Goal: Transaction & Acquisition: Purchase product/service

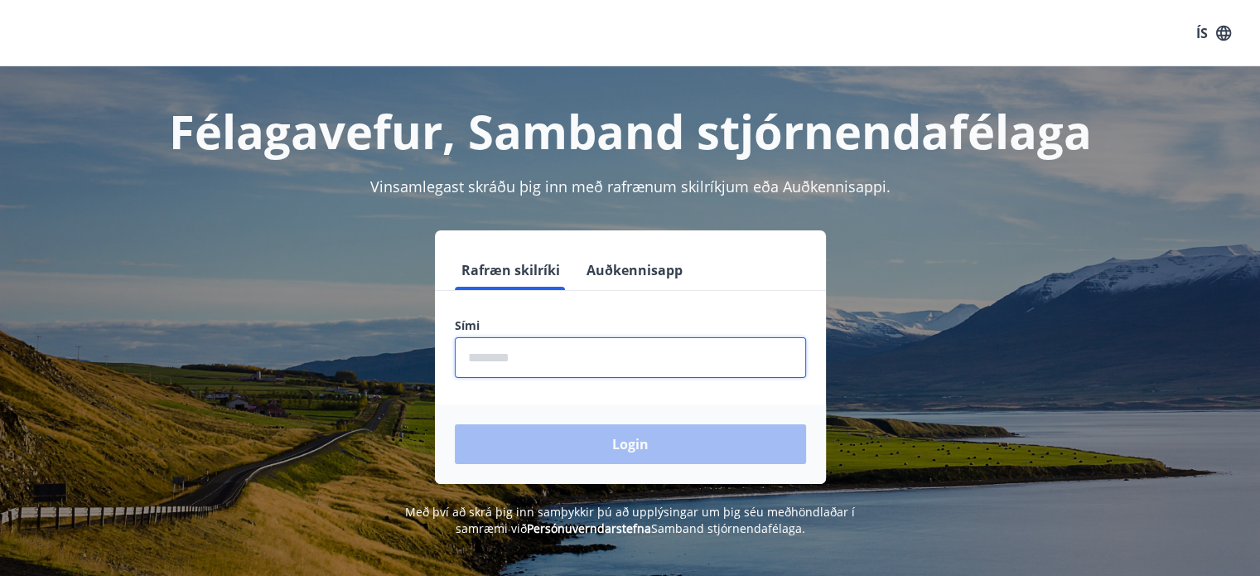
click at [553, 358] on input "phone" at bounding box center [630, 357] width 351 height 41
type input "********"
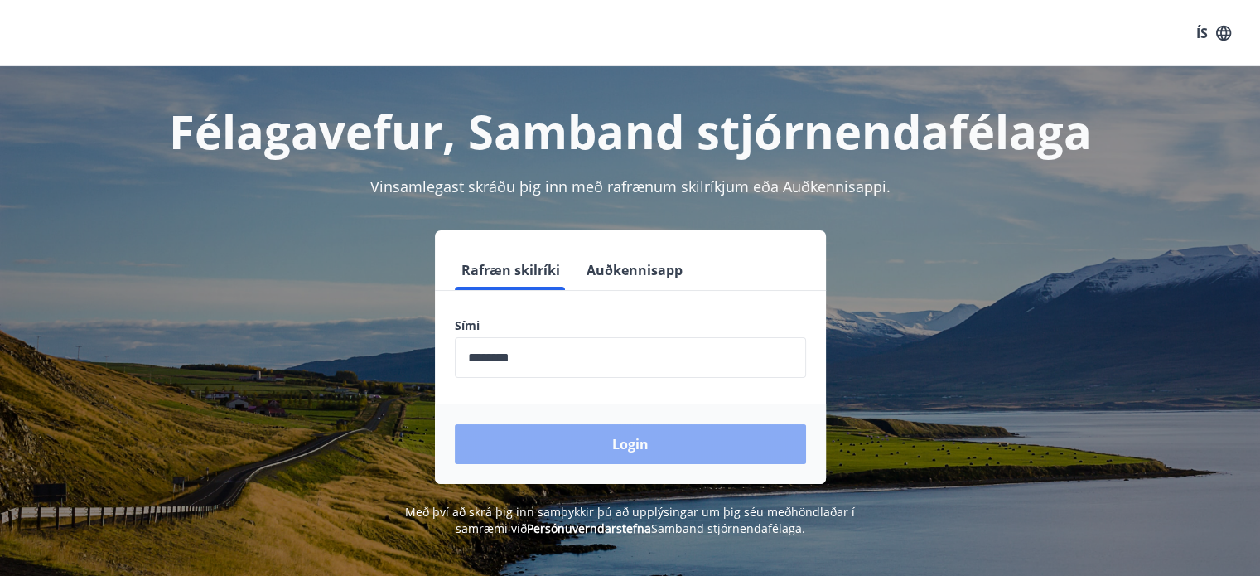
click at [640, 449] on button "Login" at bounding box center [630, 444] width 351 height 40
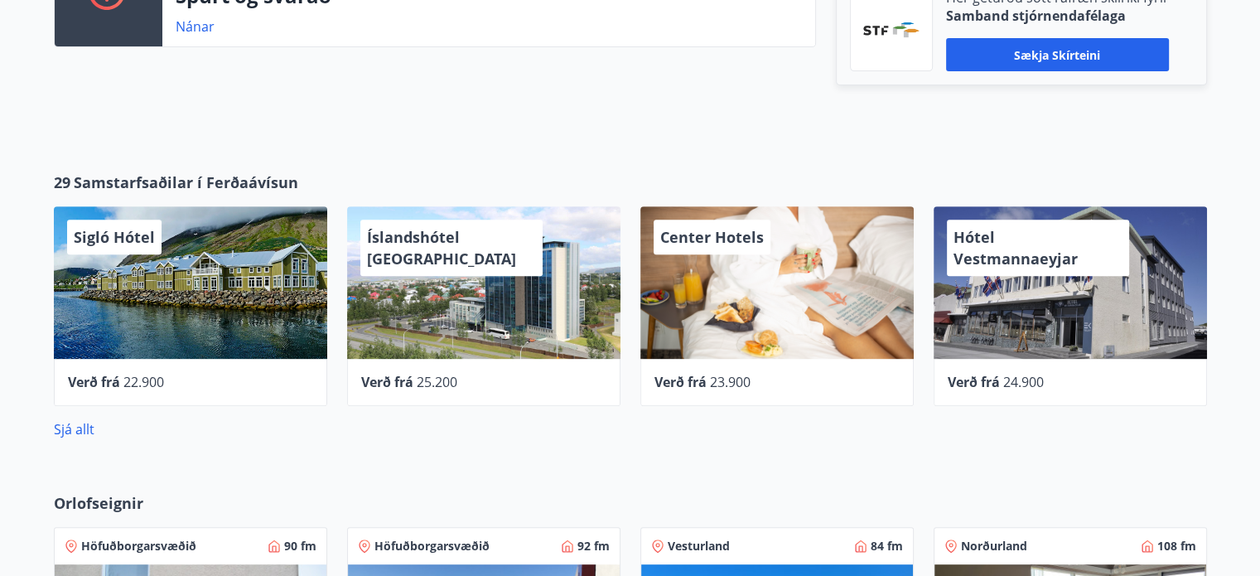
scroll to position [623, 0]
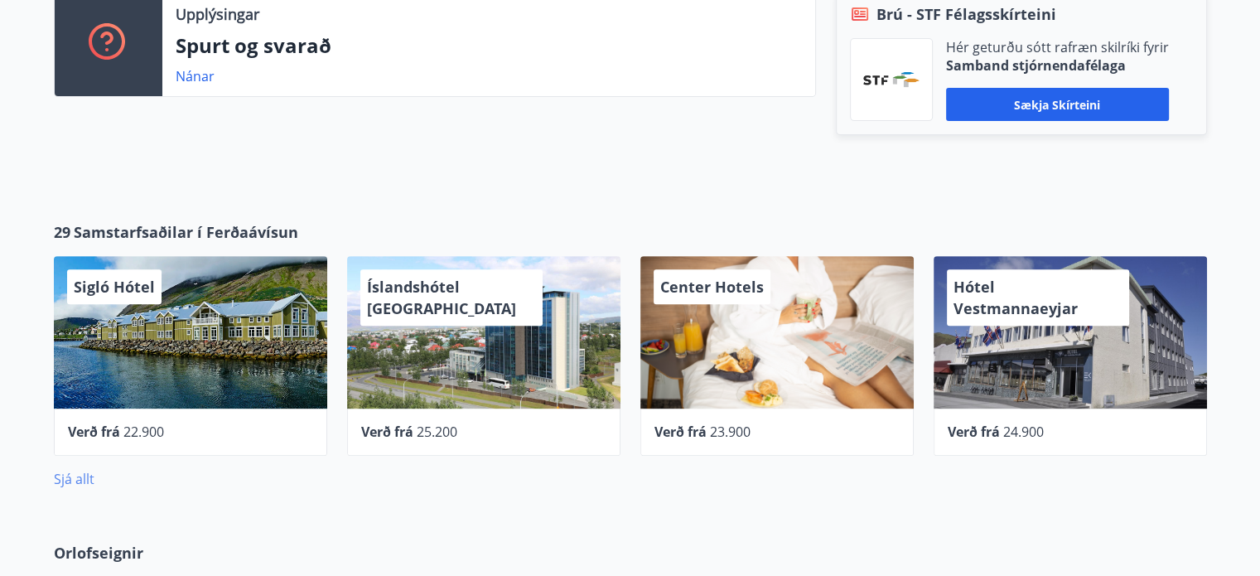
click at [72, 476] on link "Sjá allt" at bounding box center [74, 479] width 41 height 18
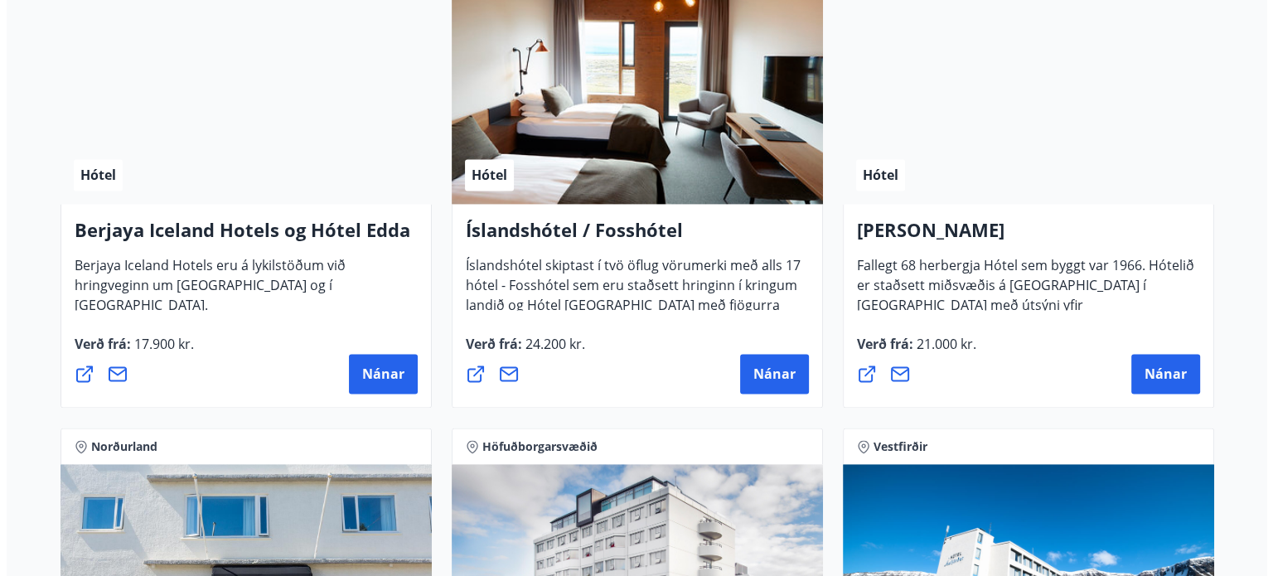
scroll to position [2239, 0]
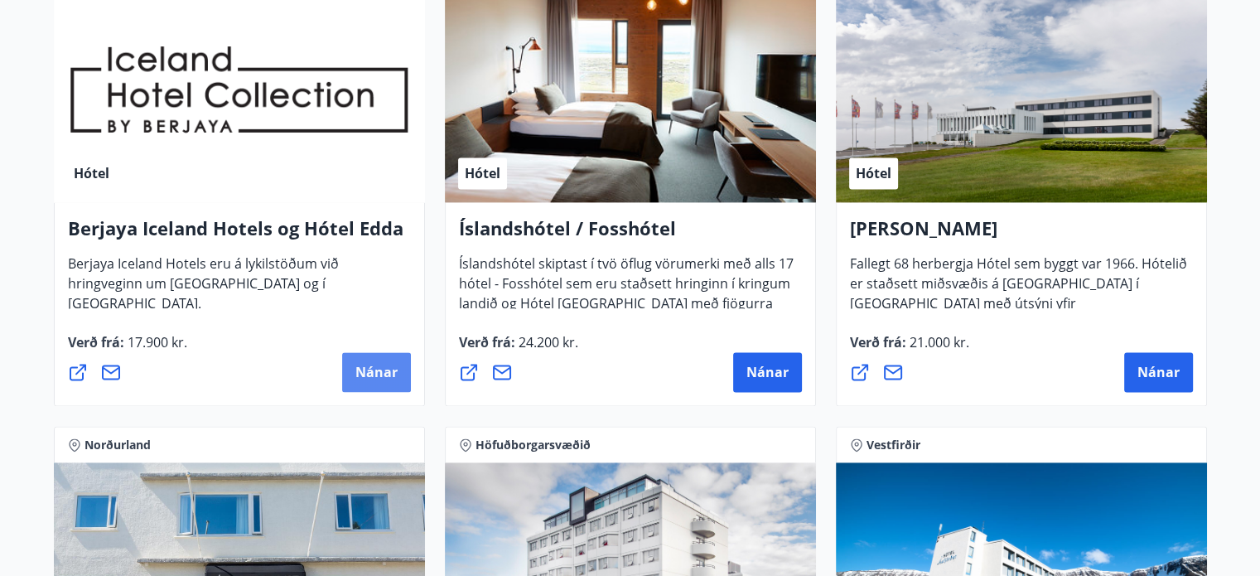
click at [361, 375] on span "Nánar" at bounding box center [376, 372] width 42 height 18
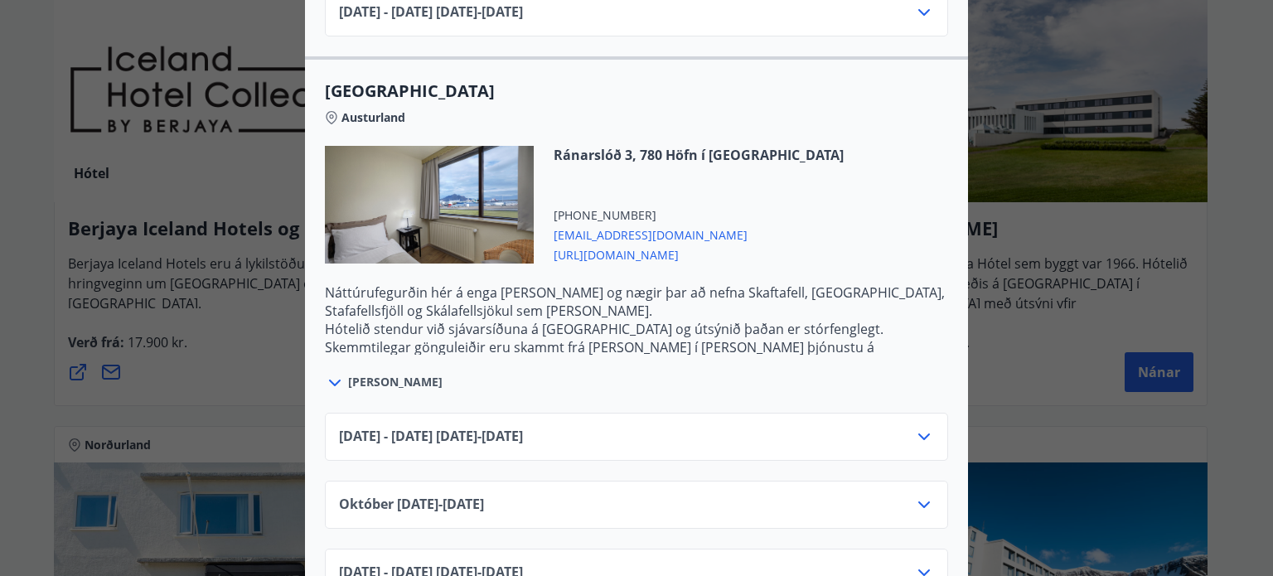
scroll to position [2568, 0]
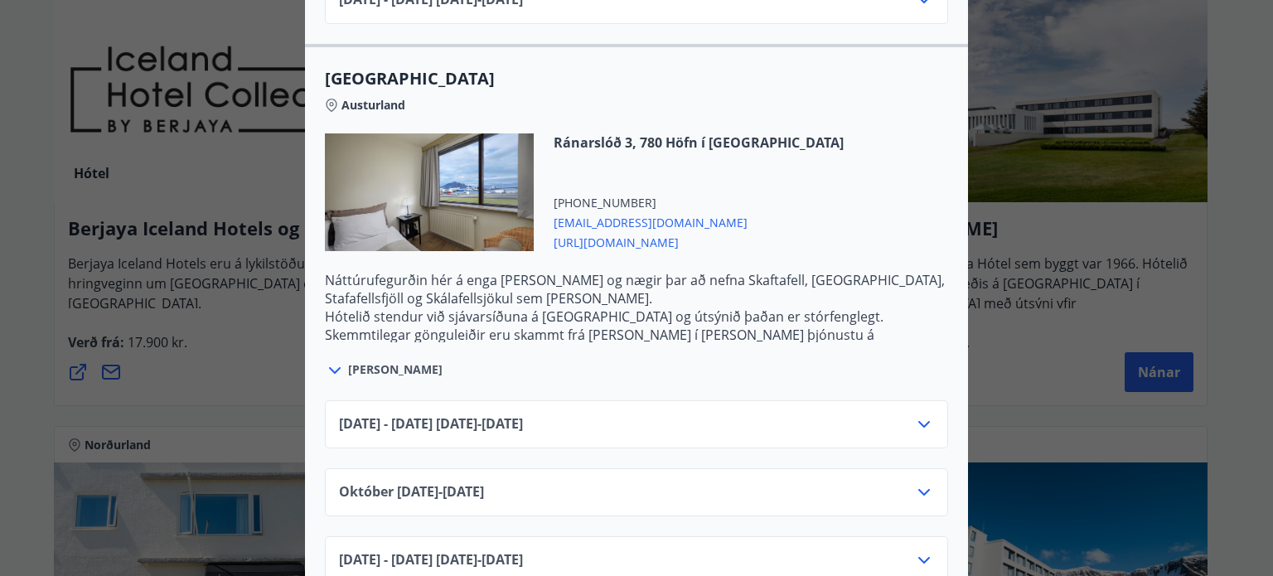
click at [914, 414] on icon at bounding box center [924, 424] width 20 height 20
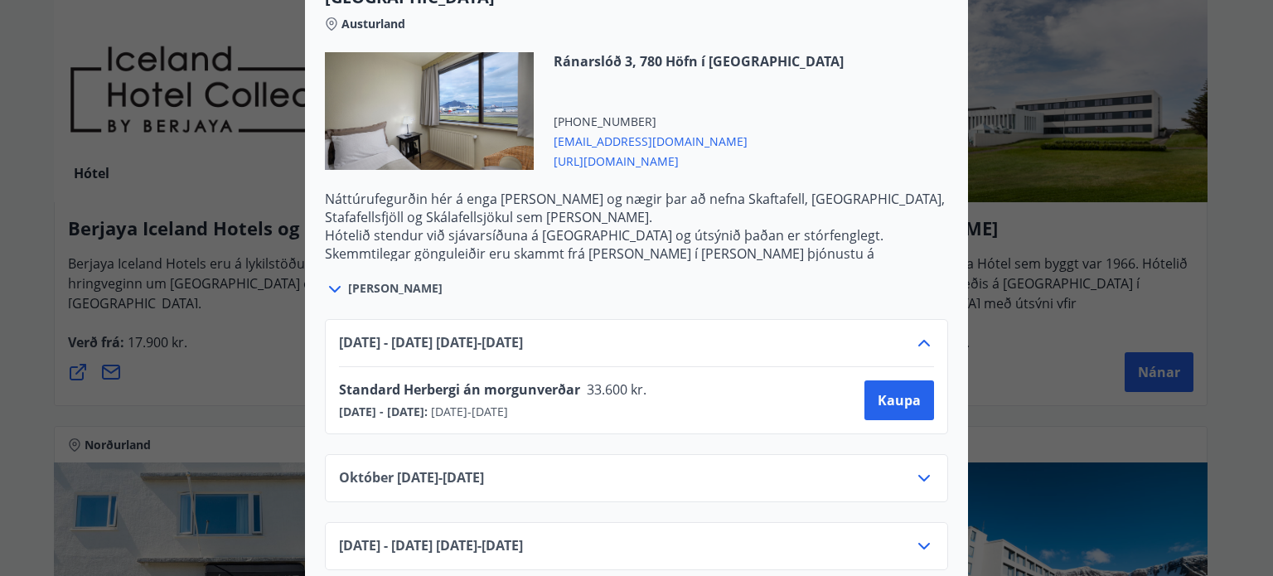
scroll to position [2651, 0]
click at [652, 148] on span "[URL][DOMAIN_NAME]" at bounding box center [698, 158] width 290 height 20
click at [1236, 198] on div "Berjaya Iceland Hotels og Hótel Edda Berjaya Iceland Hotels og Hótel Edda eru h…" at bounding box center [636, 288] width 1273 height 576
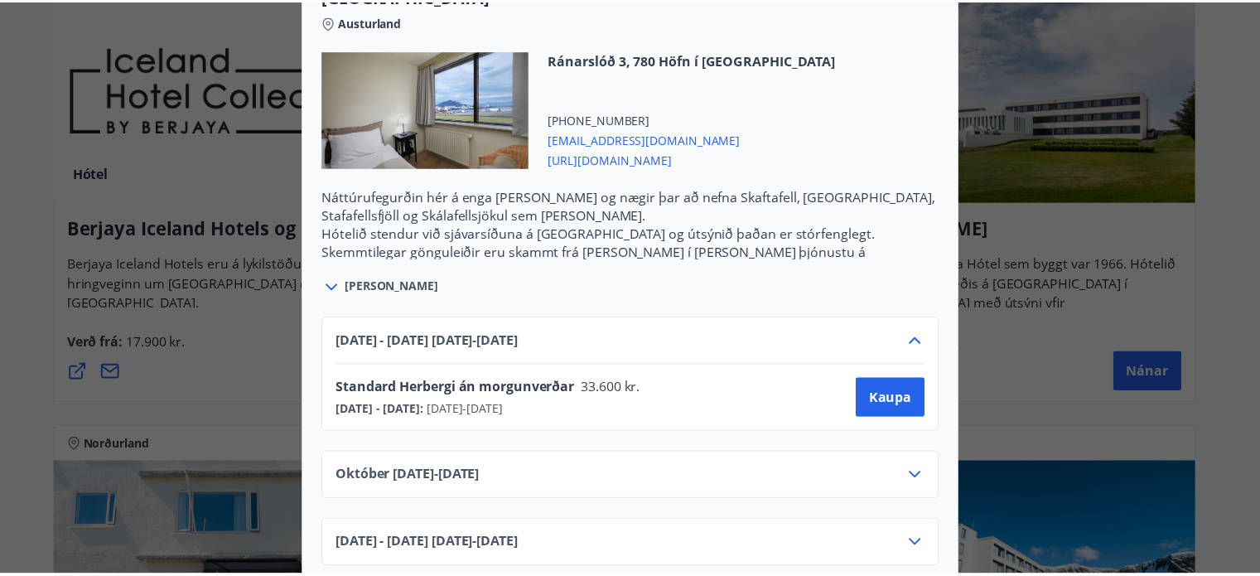
scroll to position [0, 0]
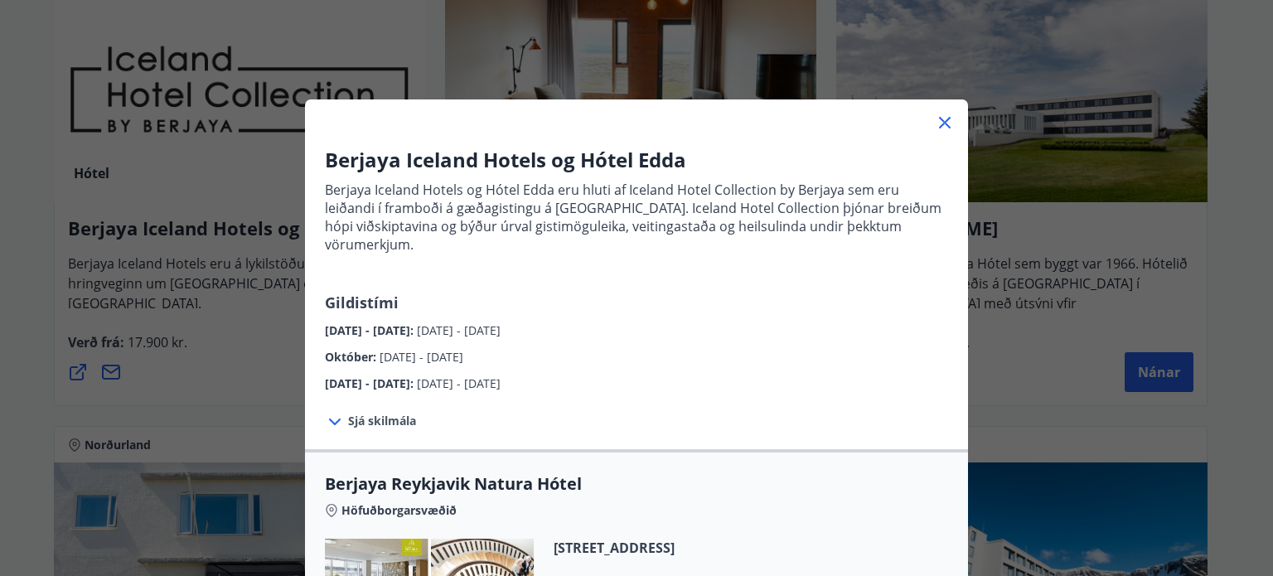
click at [940, 133] on div at bounding box center [636, 115] width 663 height 33
click at [944, 122] on icon at bounding box center [945, 123] width 2 height 2
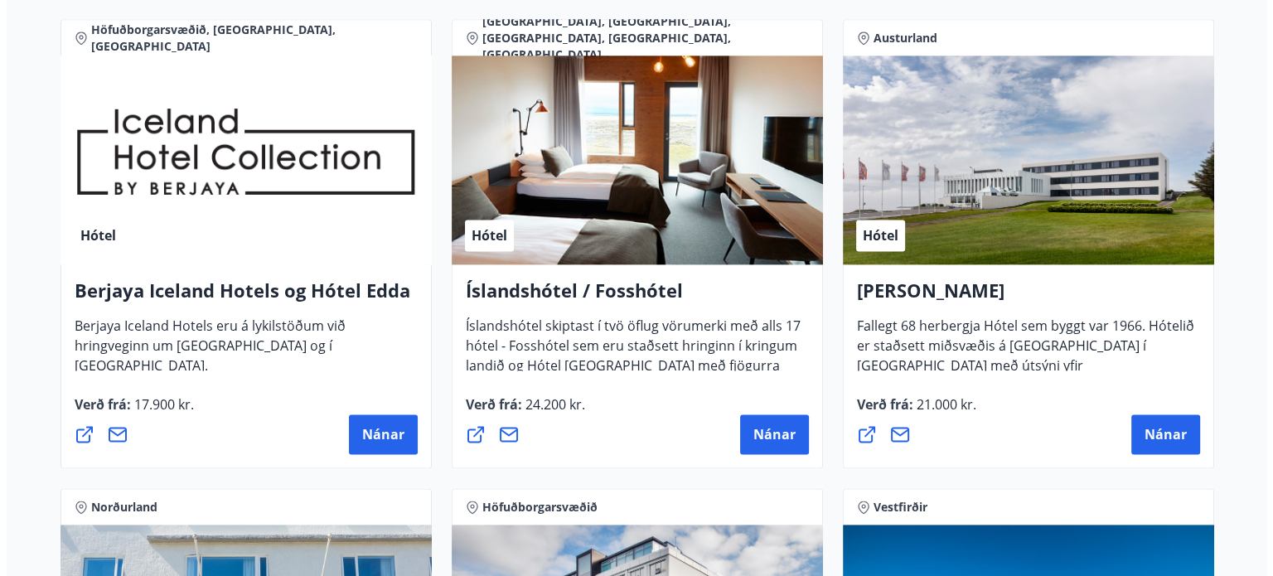
scroll to position [2239, 0]
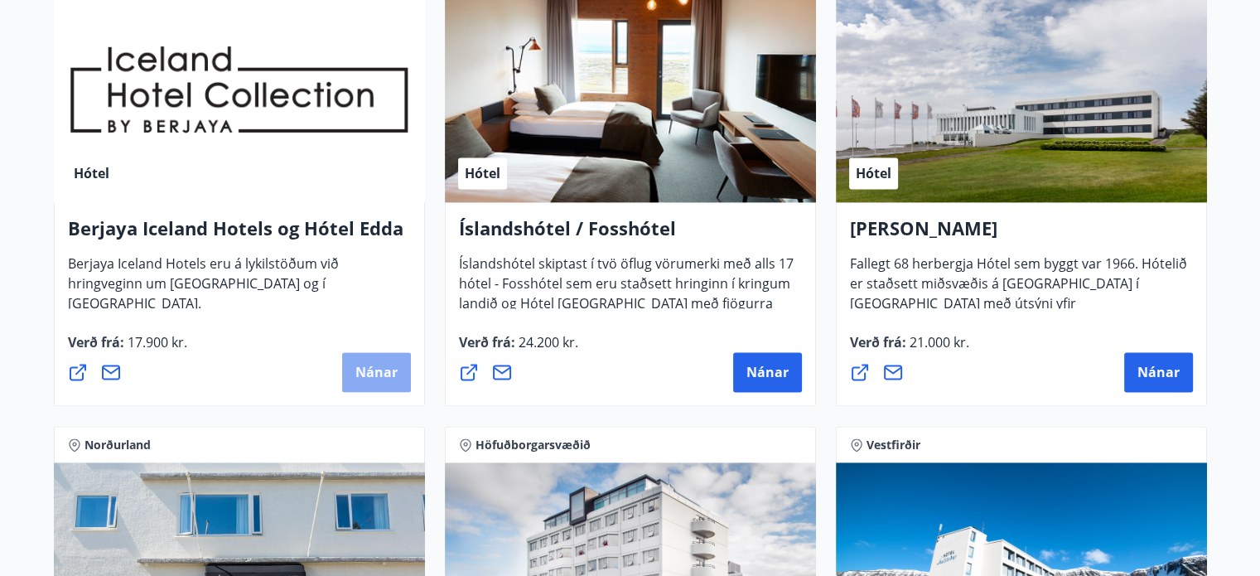
click at [369, 366] on span "Nánar" at bounding box center [376, 372] width 42 height 18
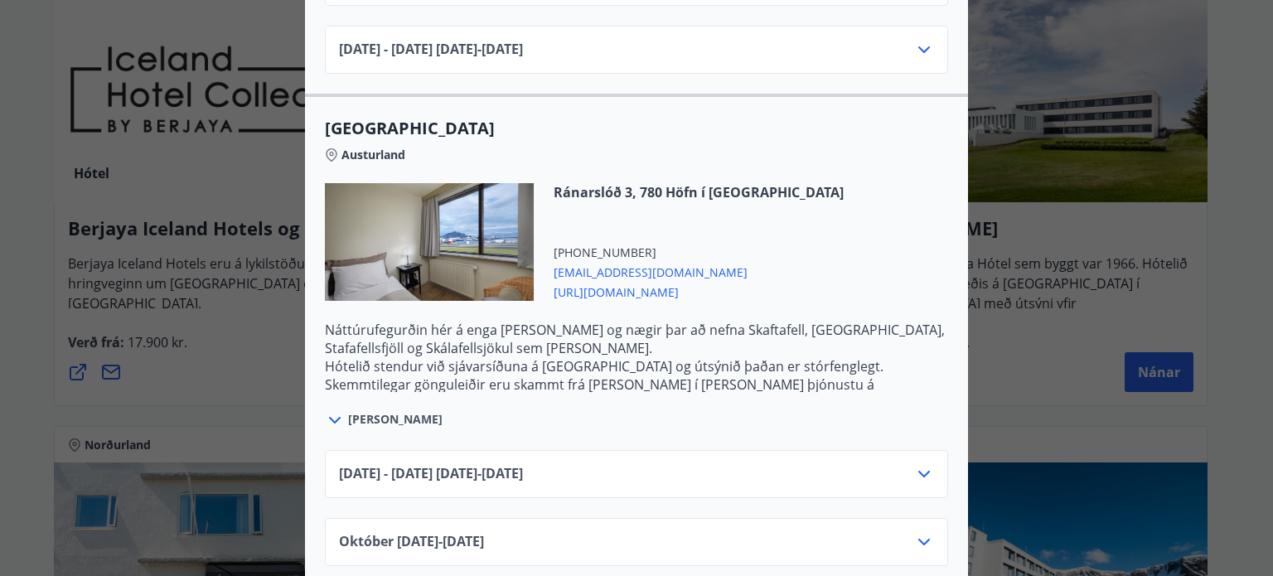
scroll to position [2568, 0]
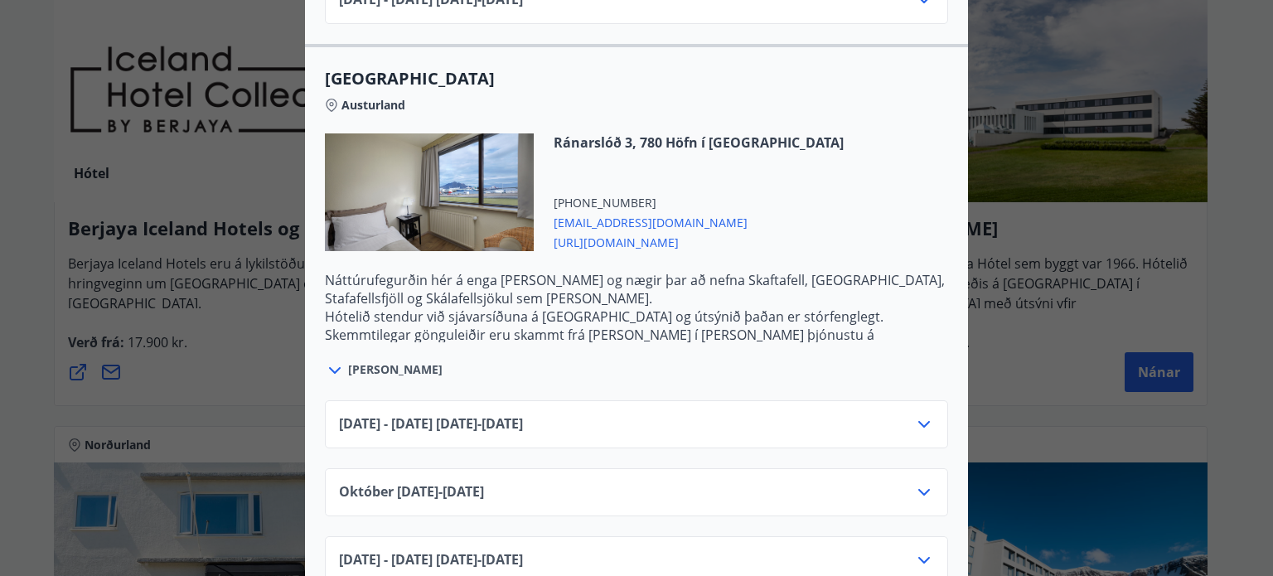
click at [917, 414] on icon at bounding box center [924, 424] width 20 height 20
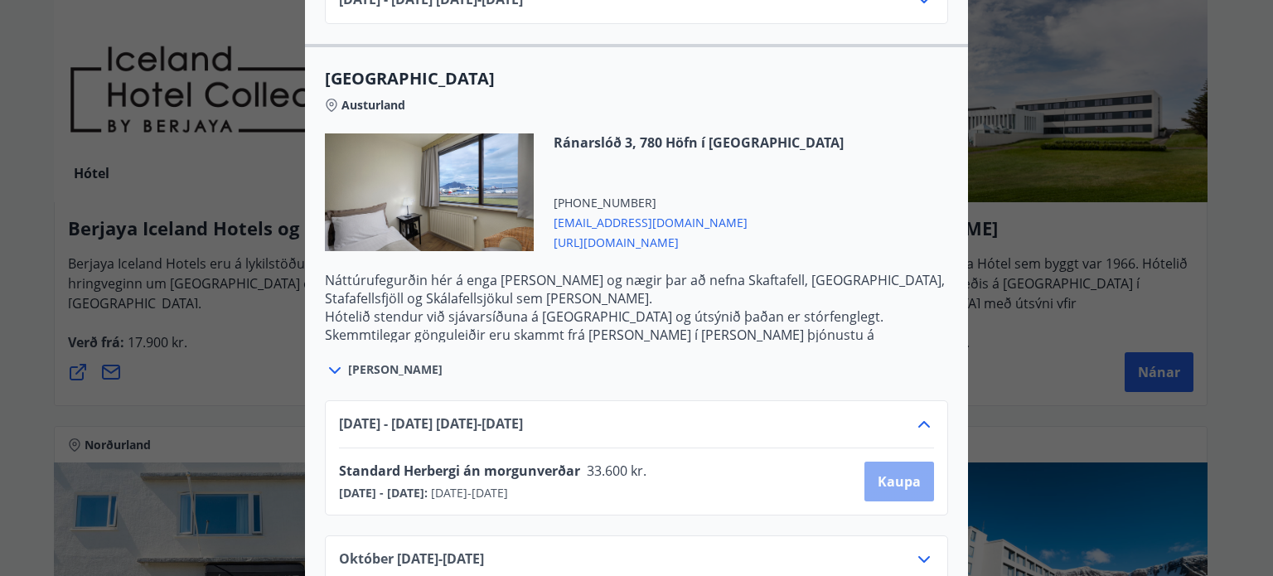
click at [896, 472] on span "Kaupa" at bounding box center [898, 481] width 43 height 18
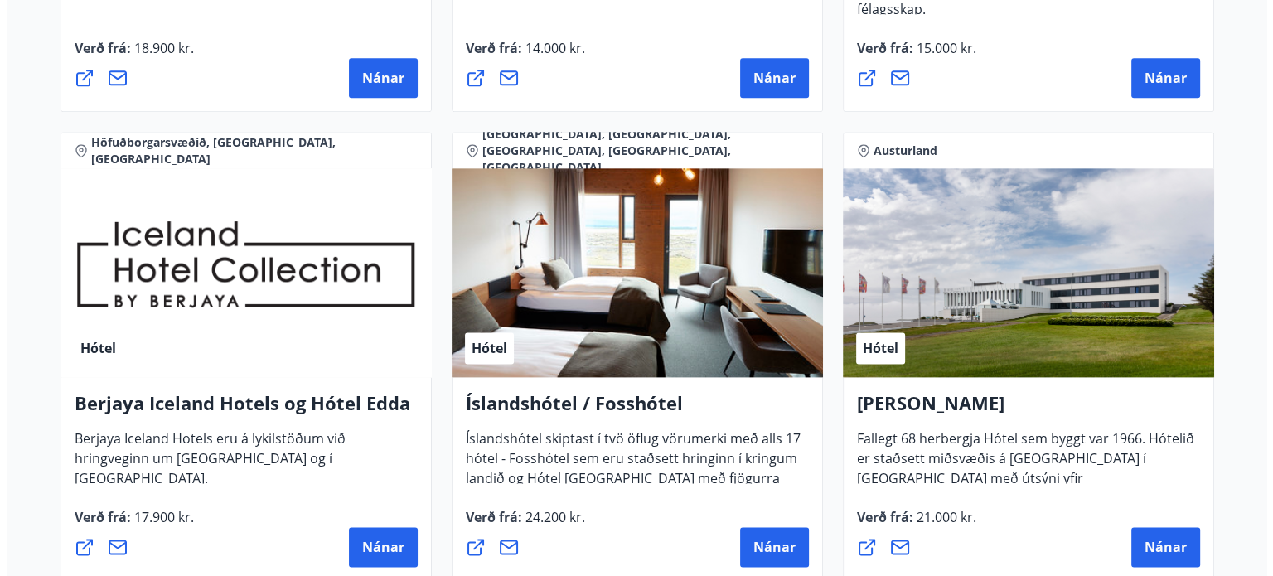
scroll to position [2156, 0]
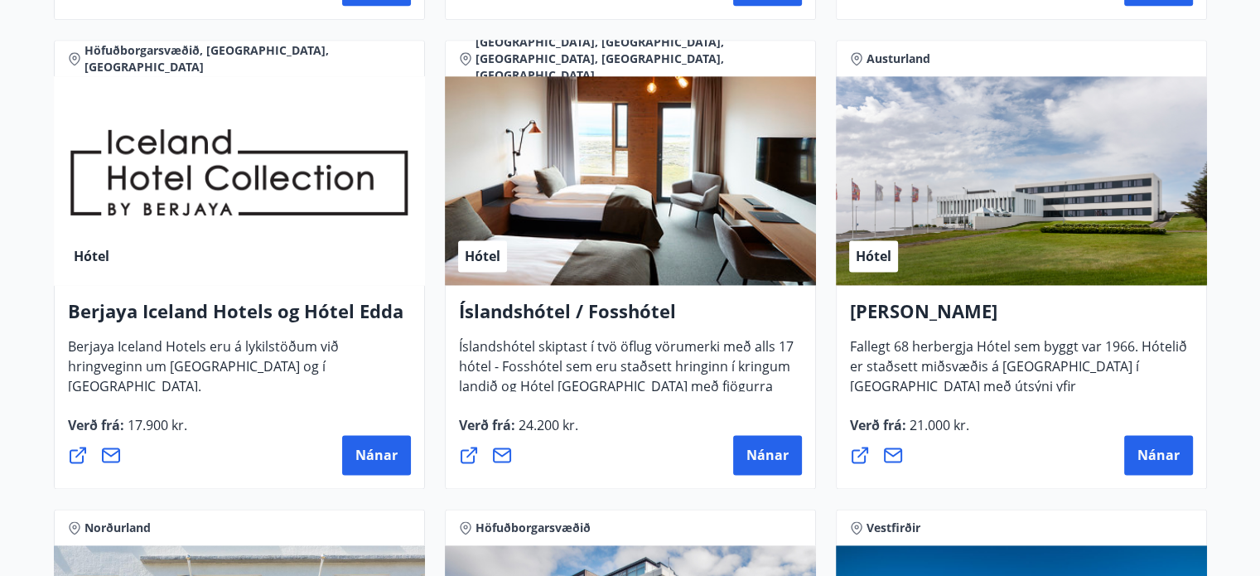
click at [586, 208] on div "Hótel" at bounding box center [630, 180] width 371 height 209
click at [1187, 455] on button "Nánar" at bounding box center [1158, 455] width 69 height 40
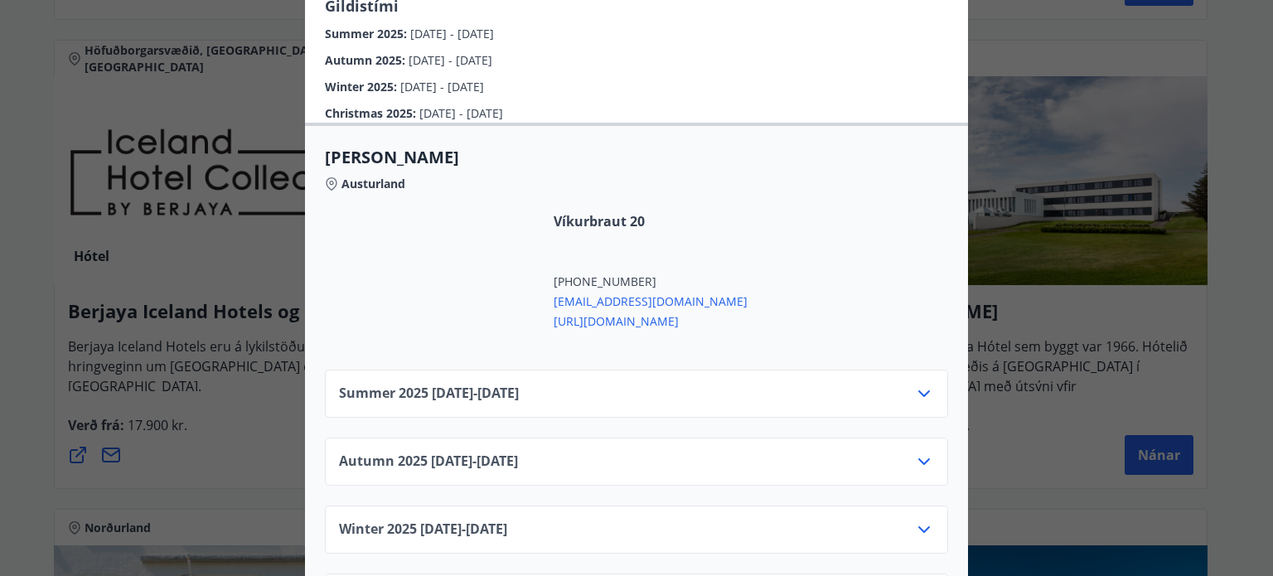
scroll to position [580, 0]
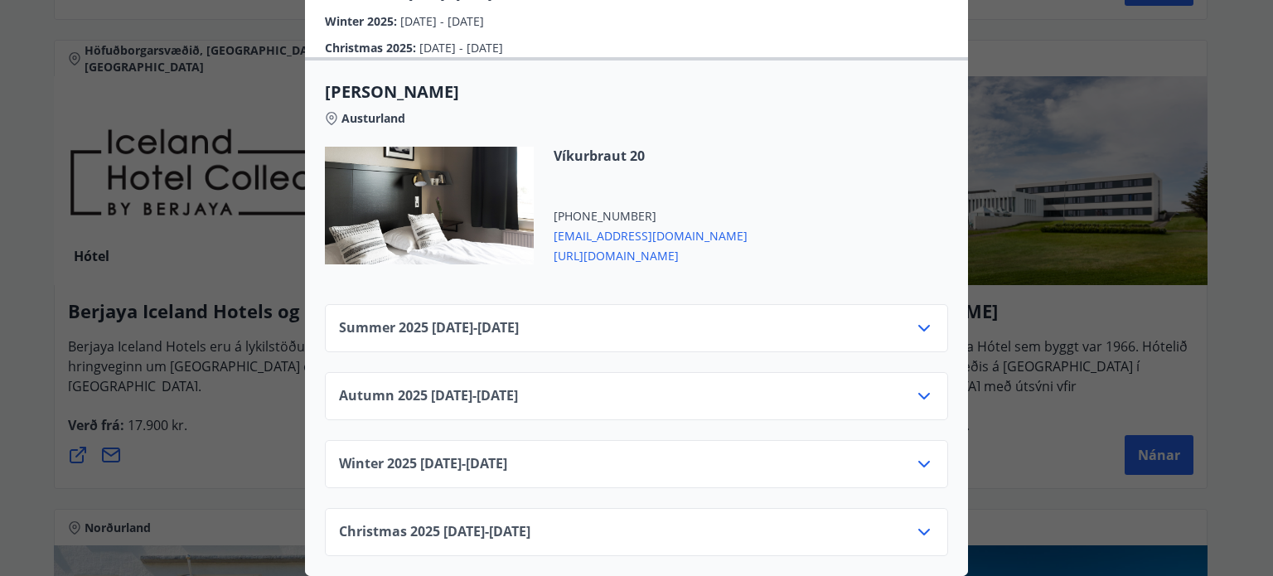
click at [621, 262] on span "https://www.hotelhofn.is/" at bounding box center [650, 254] width 194 height 20
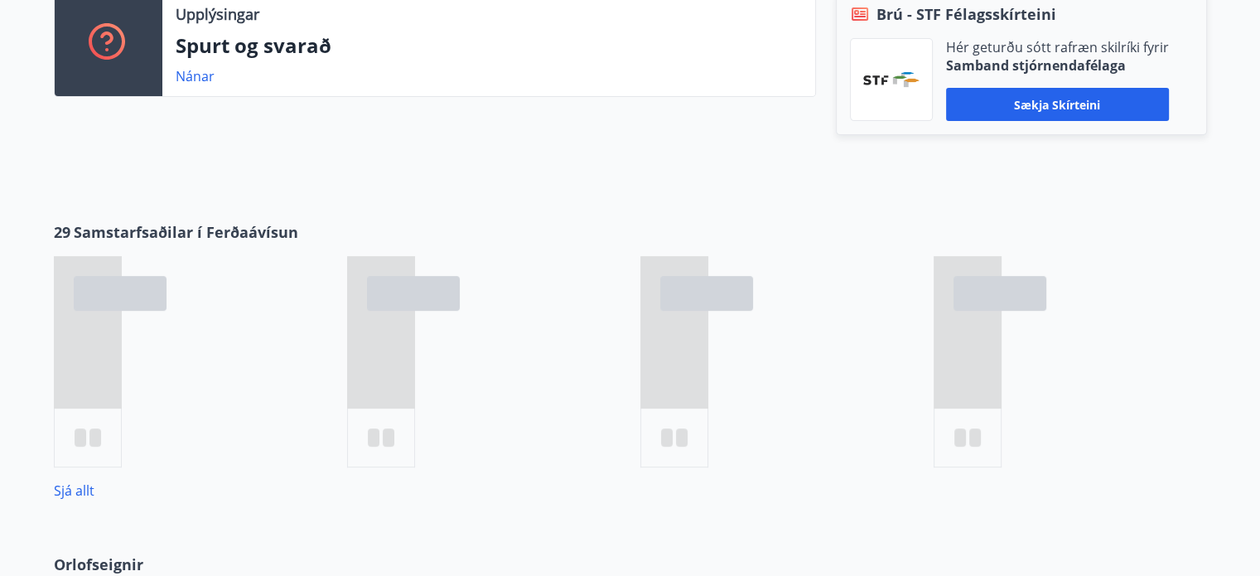
scroll to position [782, 0]
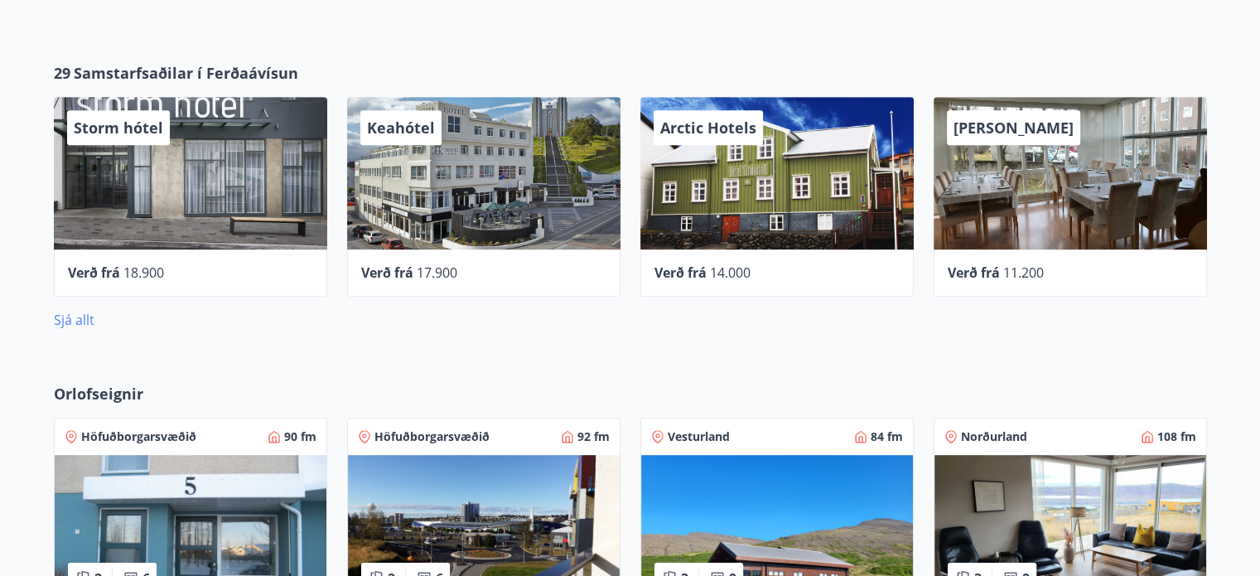
click at [89, 317] on link "Sjá allt" at bounding box center [74, 320] width 41 height 18
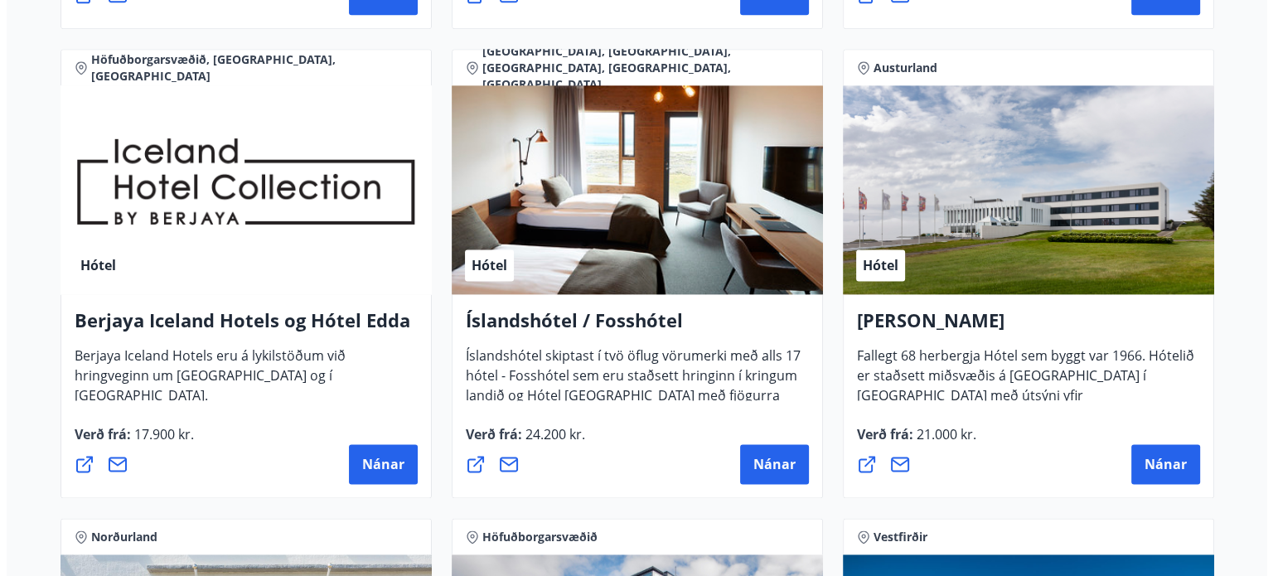
scroll to position [2191, 0]
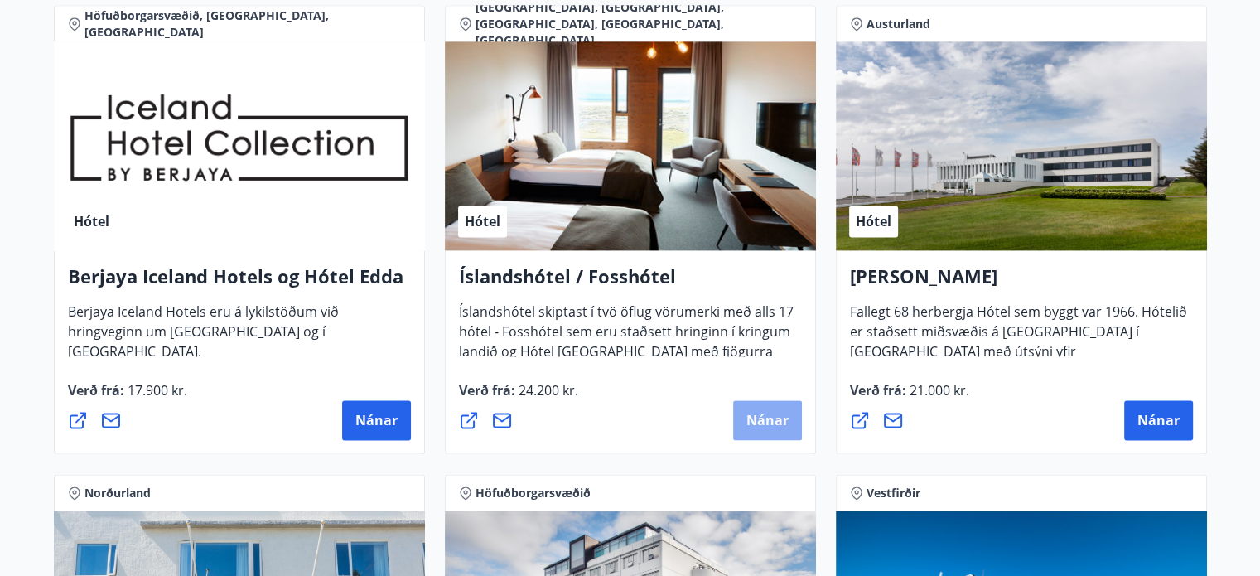
click at [775, 421] on span "Nánar" at bounding box center [767, 420] width 42 height 18
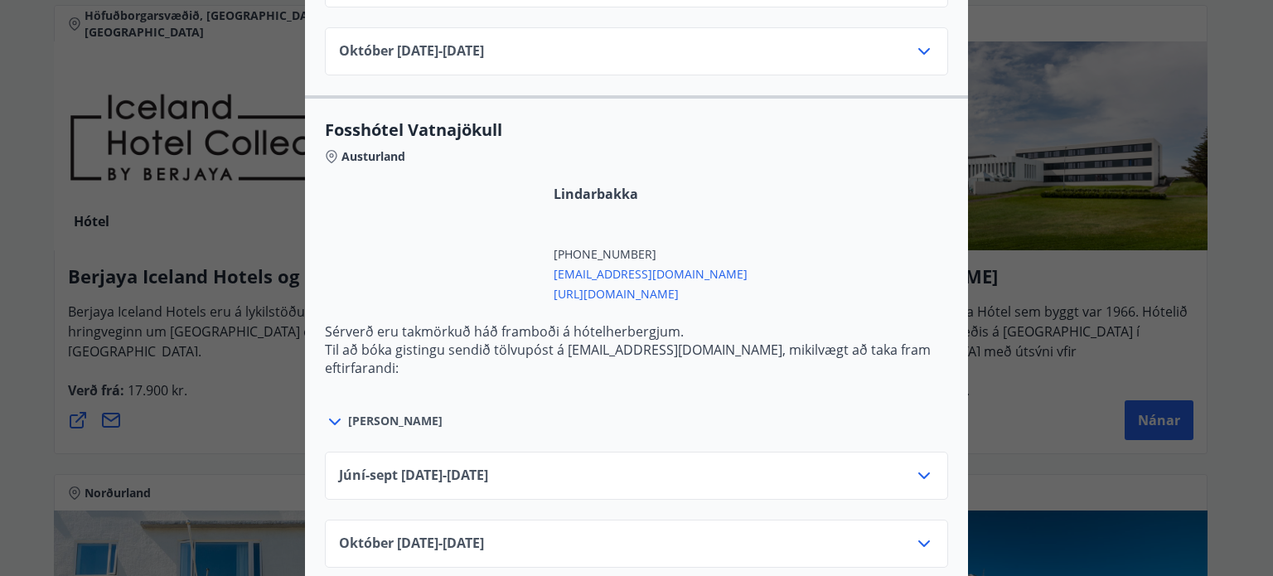
scroll to position [4225, 0]
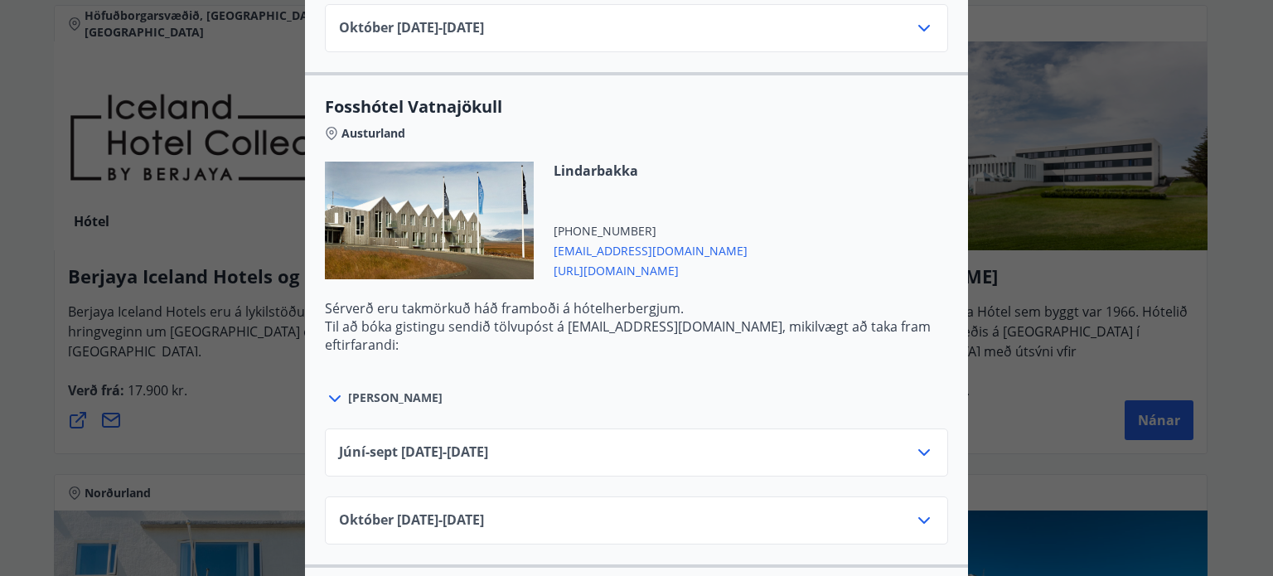
click at [651, 264] on span "https://www.islandshotel.is/is" at bounding box center [650, 269] width 194 height 20
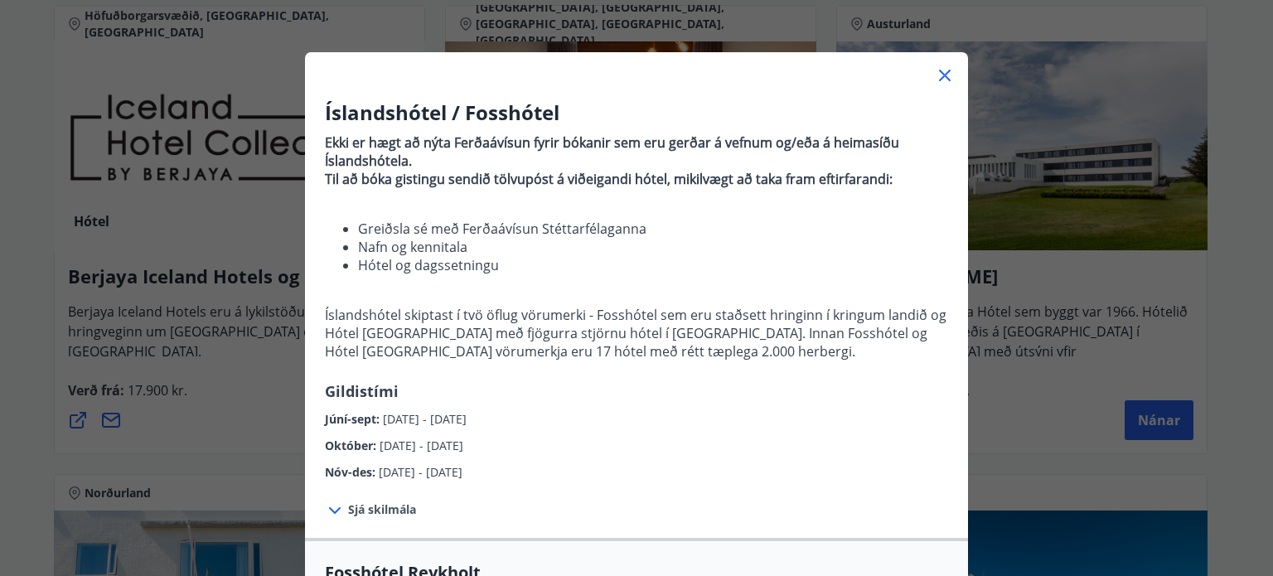
scroll to position [0, 0]
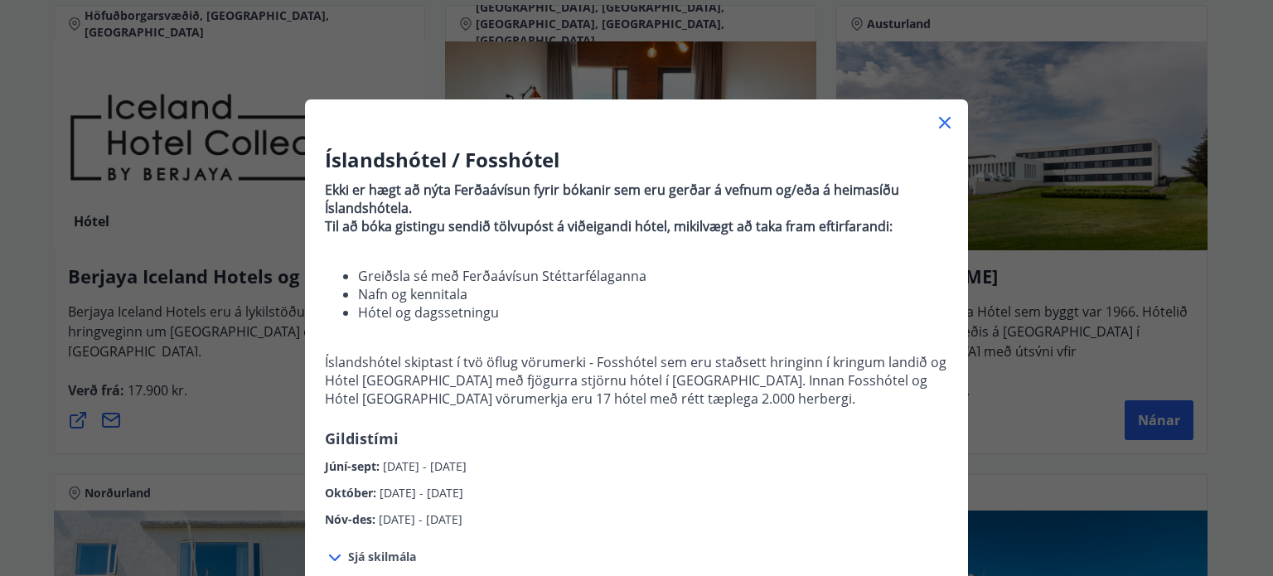
click at [939, 123] on icon at bounding box center [945, 123] width 12 height 12
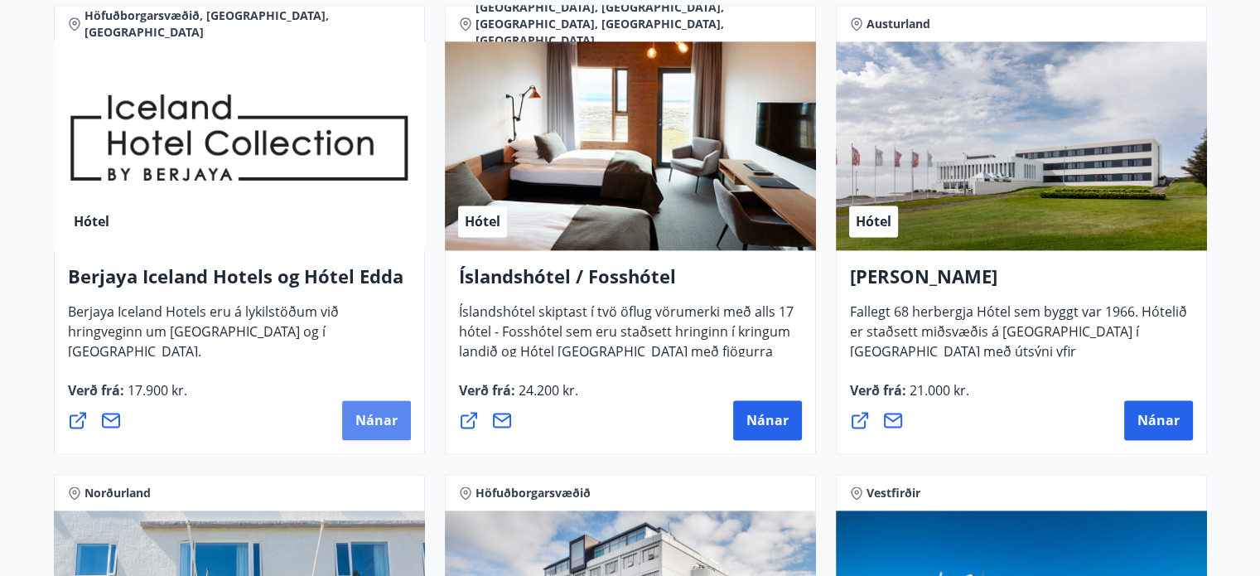
click at [390, 427] on span "Nánar" at bounding box center [376, 420] width 42 height 18
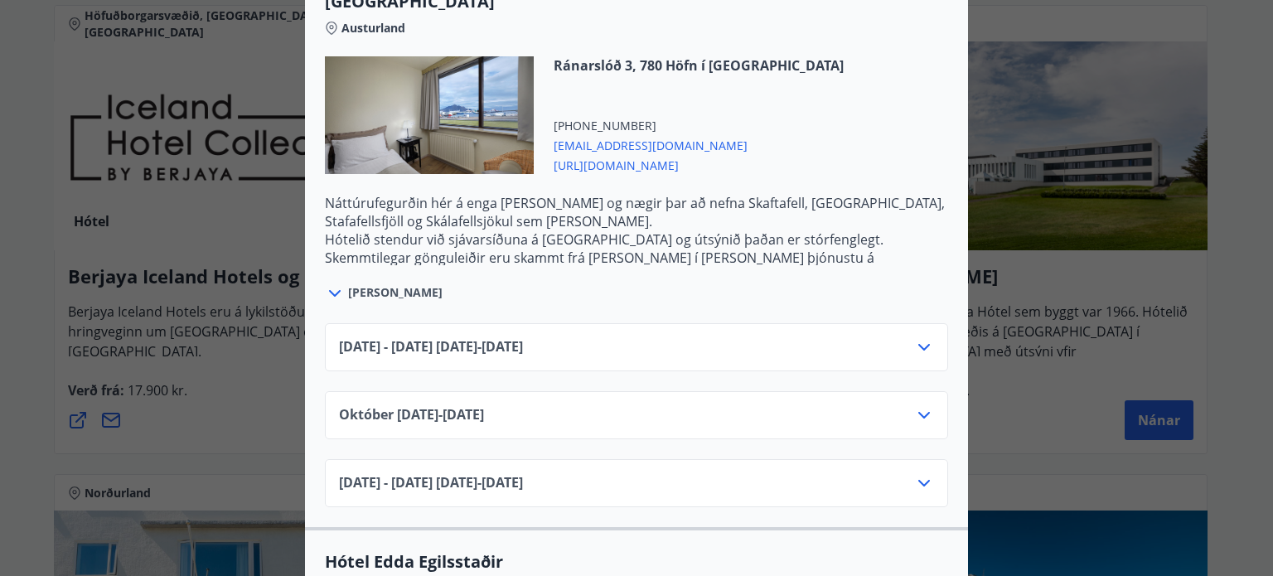
scroll to position [2734, 0]
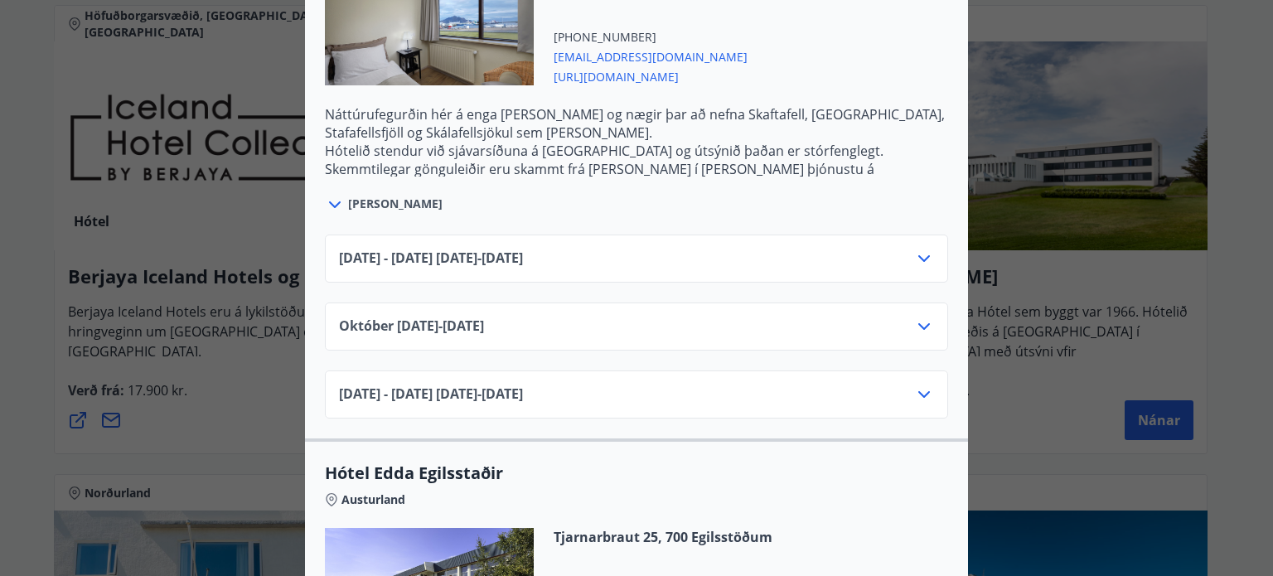
click at [915, 249] on icon at bounding box center [924, 259] width 20 height 20
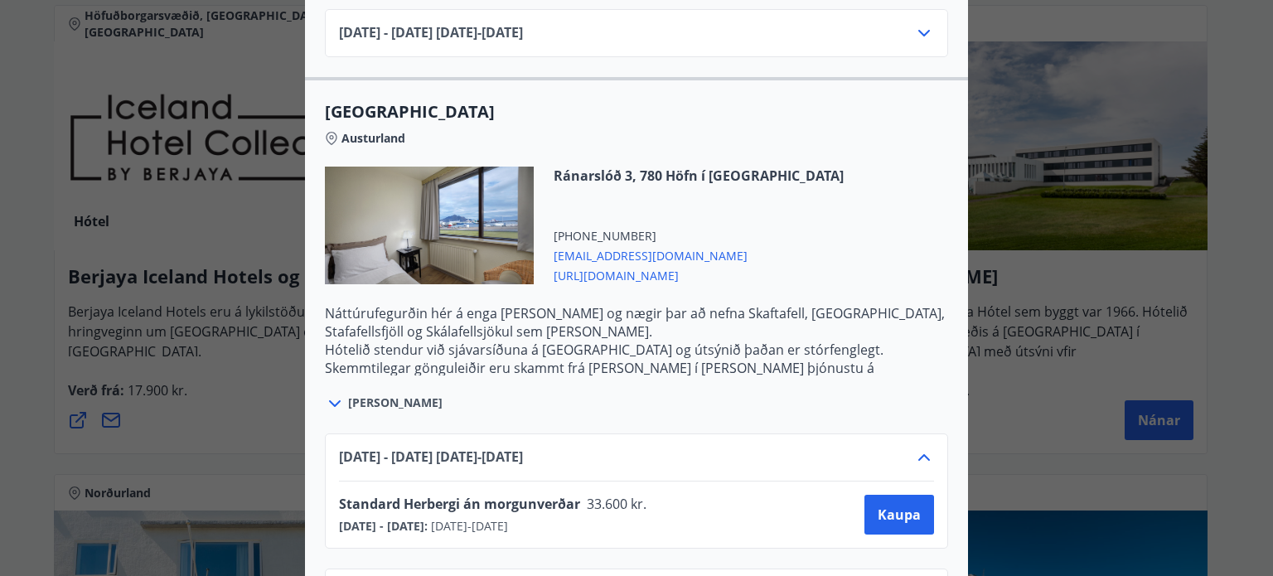
scroll to position [2618, 0]
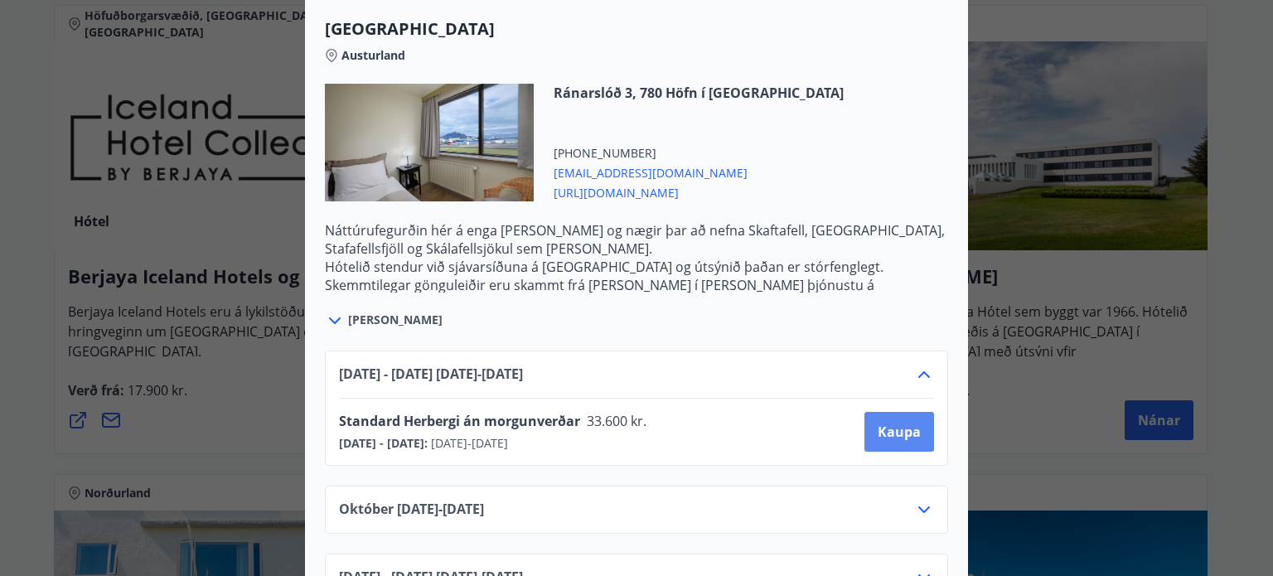
click at [890, 423] on span "Kaupa" at bounding box center [898, 432] width 43 height 18
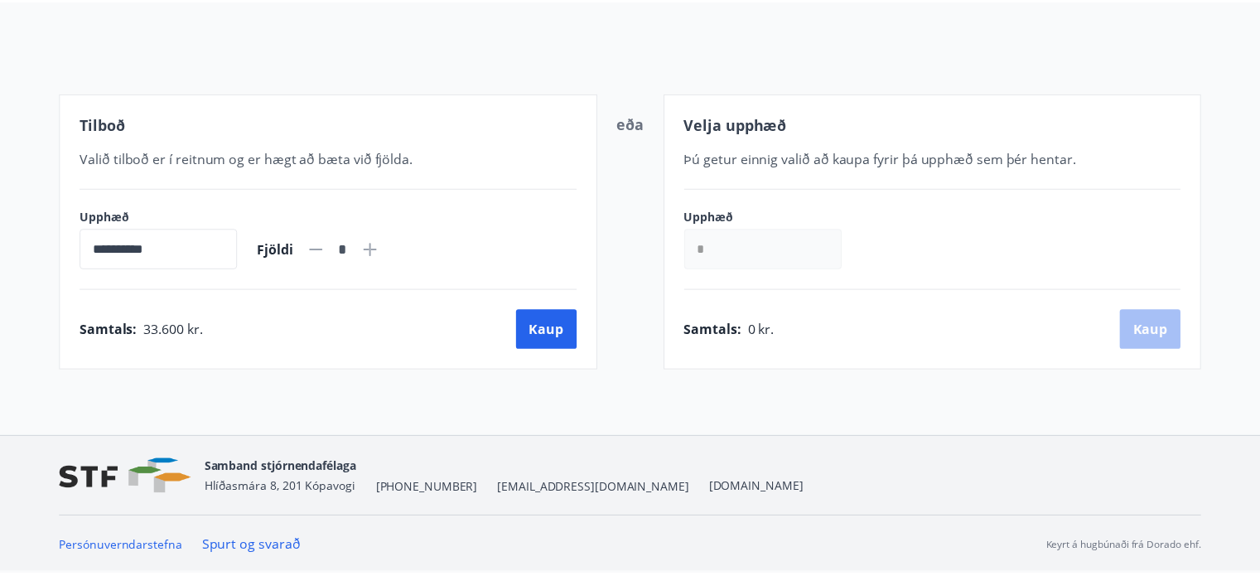
scroll to position [169, 0]
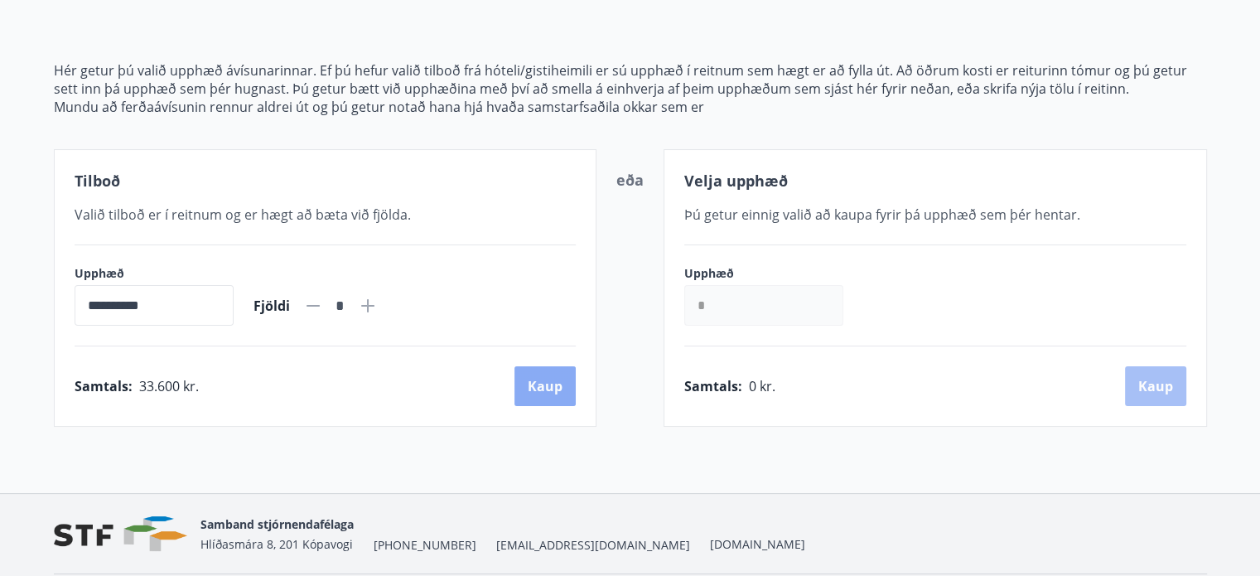
click at [547, 390] on button "Kaup" at bounding box center [545, 386] width 61 height 40
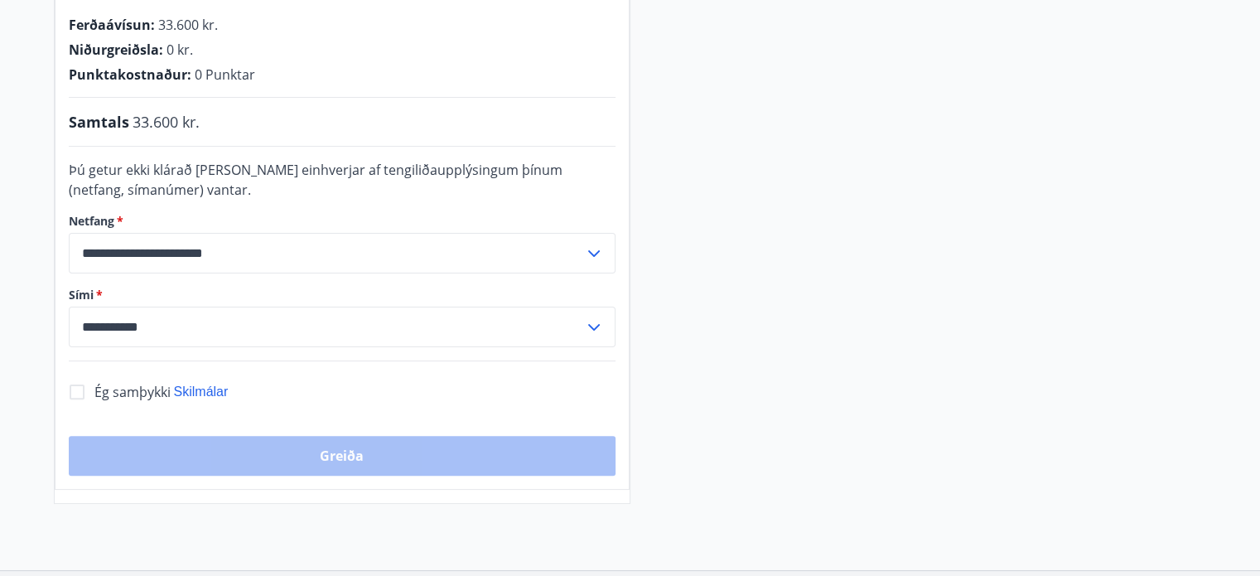
scroll to position [521, 0]
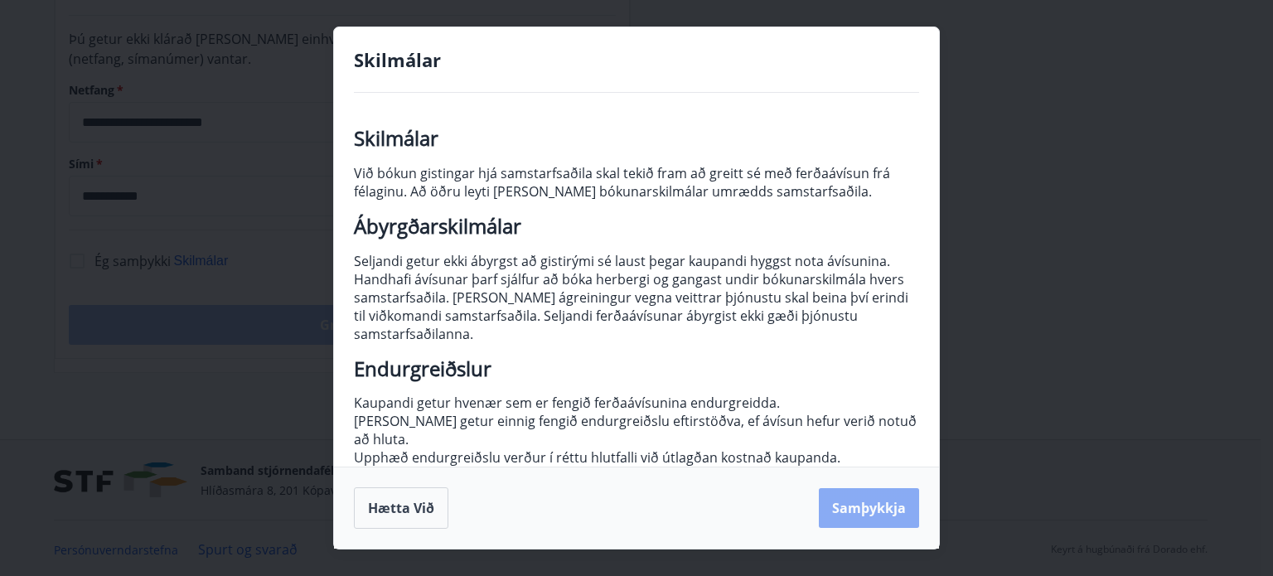
click at [878, 510] on button "Samþykkja" at bounding box center [869, 508] width 100 height 40
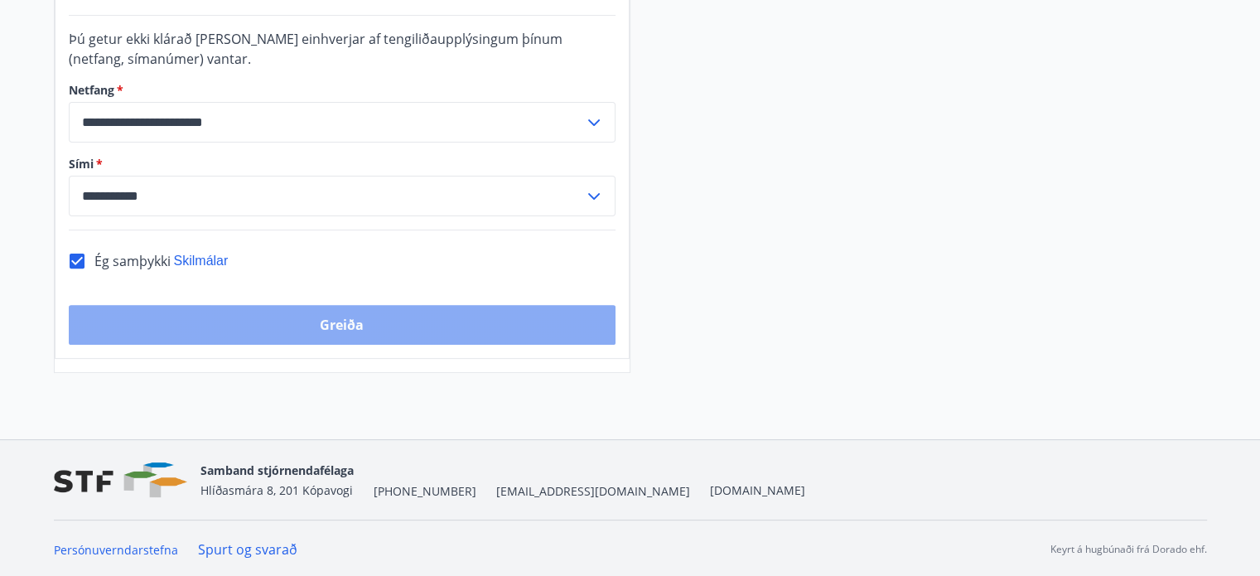
click at [335, 317] on button "Greiða" at bounding box center [342, 325] width 547 height 40
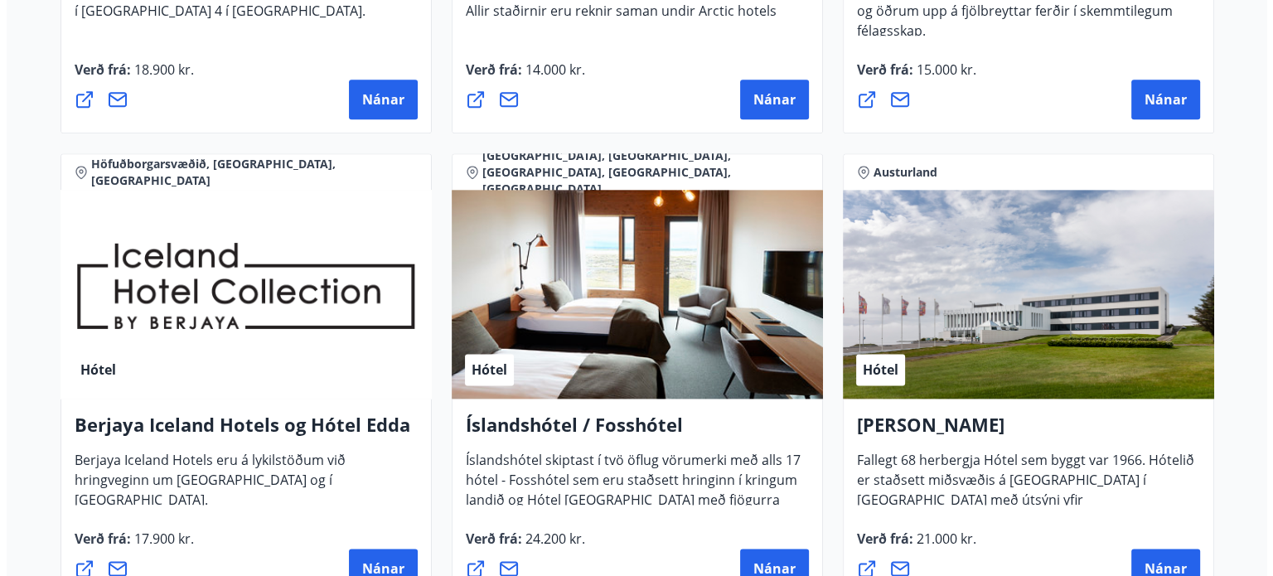
scroll to position [2071, 0]
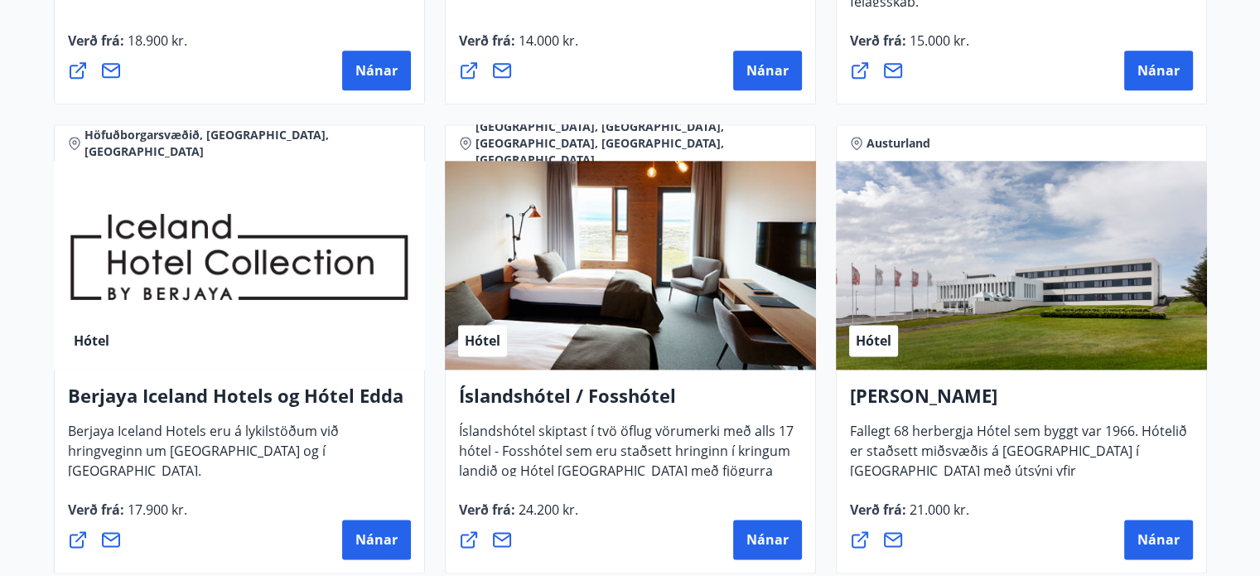
click at [186, 278] on div "Hótel" at bounding box center [239, 265] width 371 height 209
click at [391, 546] on span "Nánar" at bounding box center [376, 539] width 42 height 18
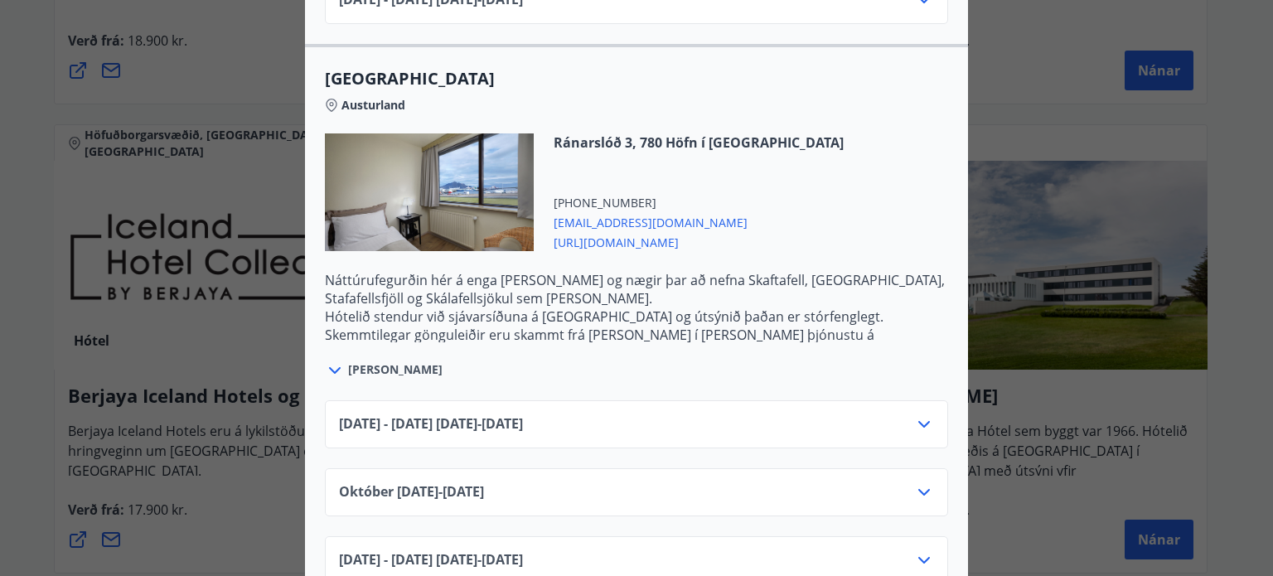
scroll to position [2486, 0]
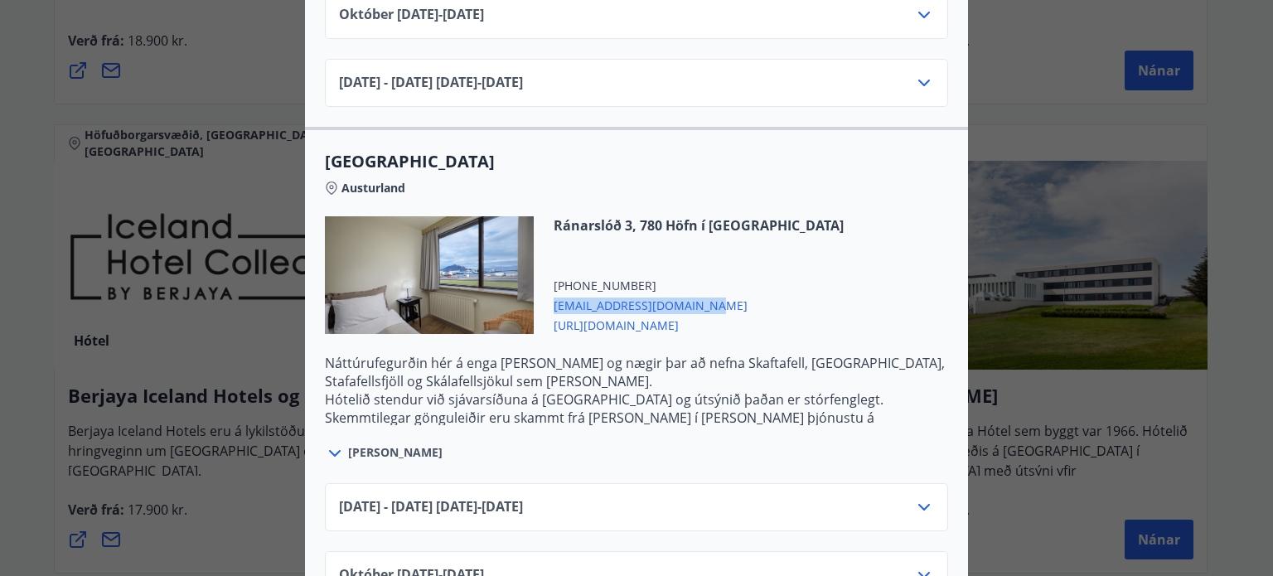
drag, startPoint x: 687, startPoint y: 281, endPoint x: 546, endPoint y: 285, distance: 140.9
click at [546, 285] on div "Ránarslóð 3, 780 Höfn í Hornafirði [PHONE_NUMBER] [EMAIL_ADDRESS][DOMAIN_NAME] …" at bounding box center [689, 275] width 310 height 118
copy span "[EMAIL_ADDRESS][DOMAIN_NAME]"
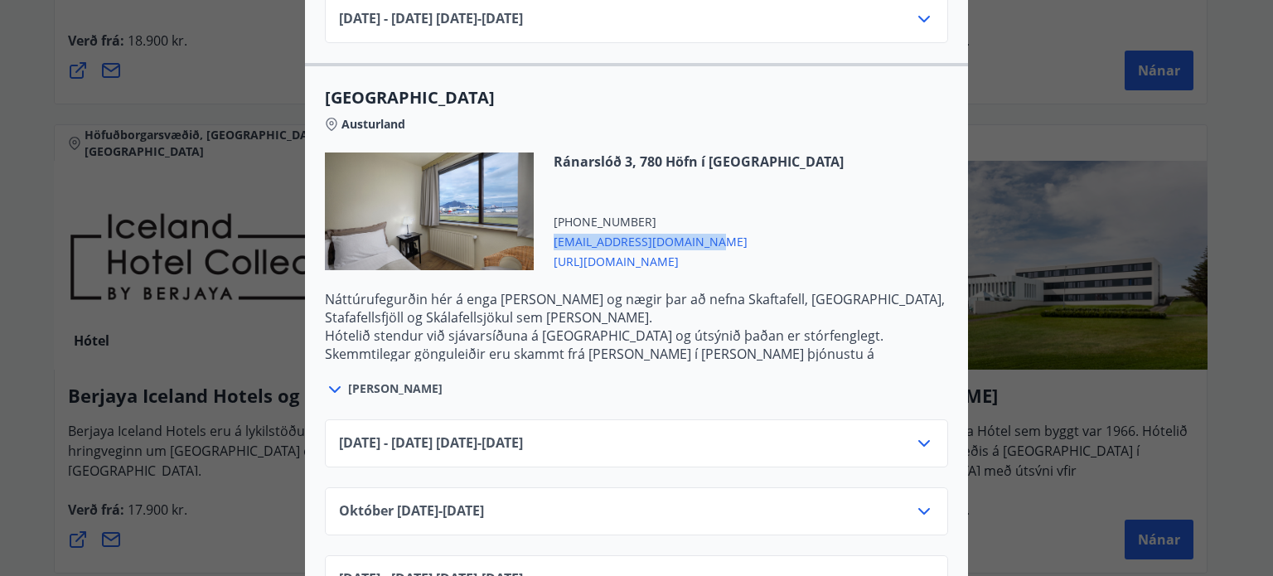
scroll to position [2403, 0]
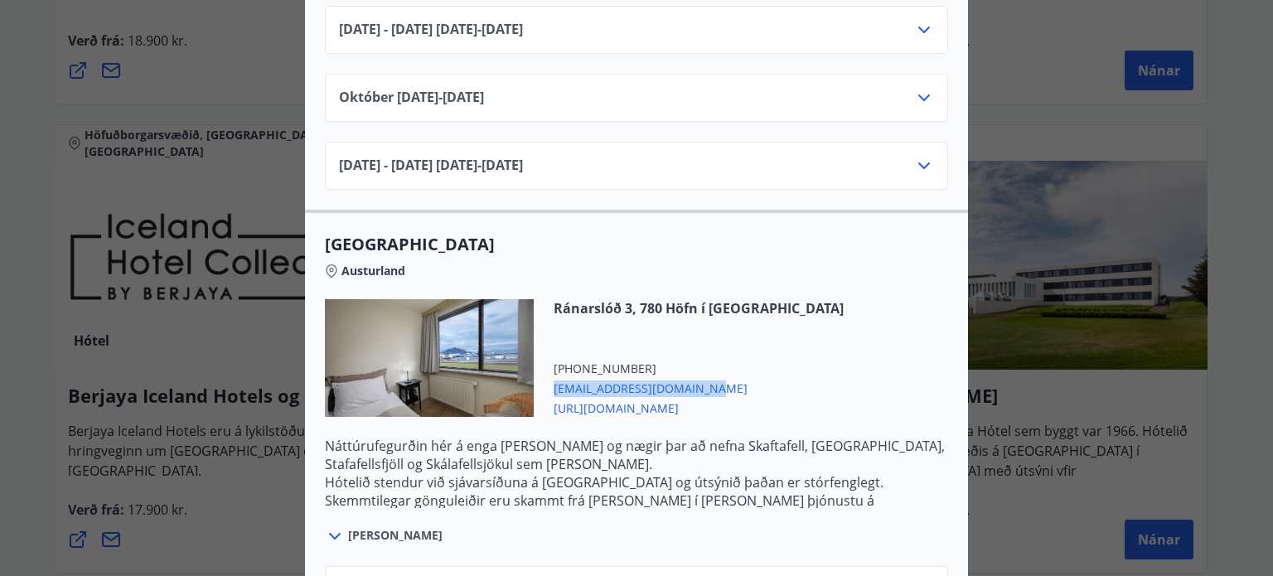
copy span "[EMAIL_ADDRESS][DOMAIN_NAME]"
drag, startPoint x: 316, startPoint y: 216, endPoint x: 493, endPoint y: 218, distance: 176.5
click at [493, 233] on div "[GEOGRAPHIC_DATA] 3, 780 Höfn í [GEOGRAPHIC_DATA] [PHONE_NUMBER] [EMAIL_ADDRESS…" at bounding box center [636, 389] width 663 height 313
copy span "[GEOGRAPHIC_DATA]"
